Goal: Information Seeking & Learning: Check status

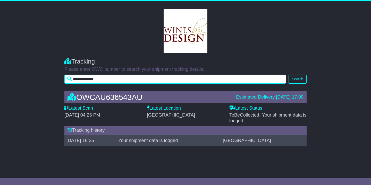
click at [122, 78] on input "**********" at bounding box center [175, 79] width 222 height 9
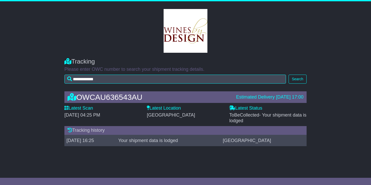
click at [238, 41] on col-sm-3 at bounding box center [186, 31] width 286 height 44
